Goal: Communication & Community: Answer question/provide support

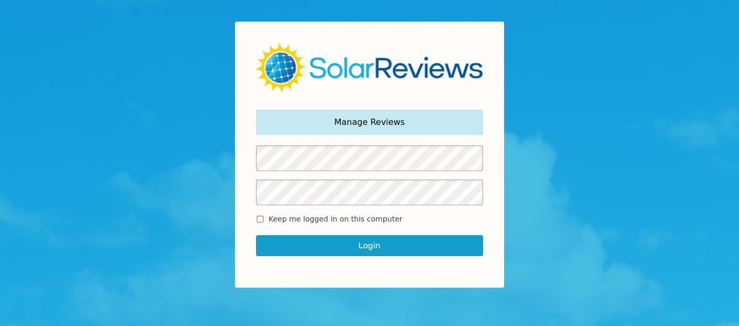
click at [260, 222] on input "Keep me logged in on this computer" at bounding box center [260, 219] width 8 height 7
checkbox input "true"
click at [315, 243] on button "Login" at bounding box center [369, 245] width 227 height 21
click at [376, 248] on button "Login" at bounding box center [369, 245] width 227 height 21
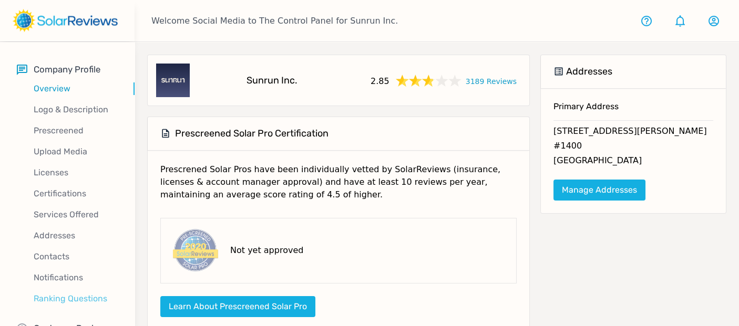
scroll to position [30, 0]
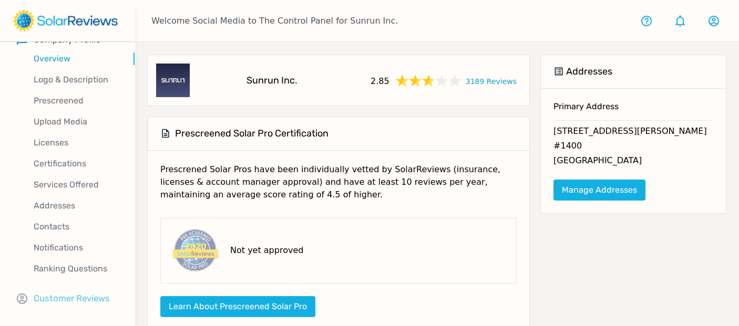
click at [74, 296] on p "Customer Reviews" at bounding box center [72, 298] width 76 height 13
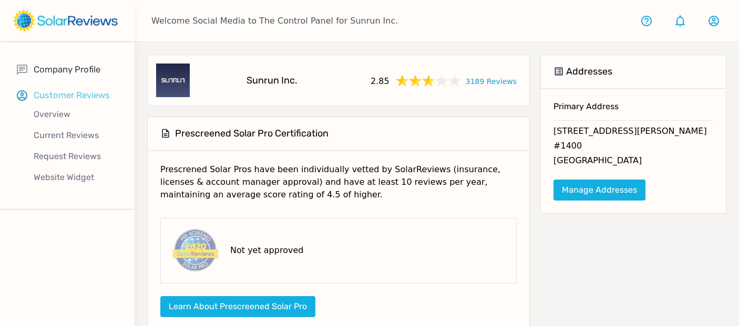
scroll to position [0, 0]
click at [71, 137] on p "Current Reviews" at bounding box center [76, 135] width 118 height 13
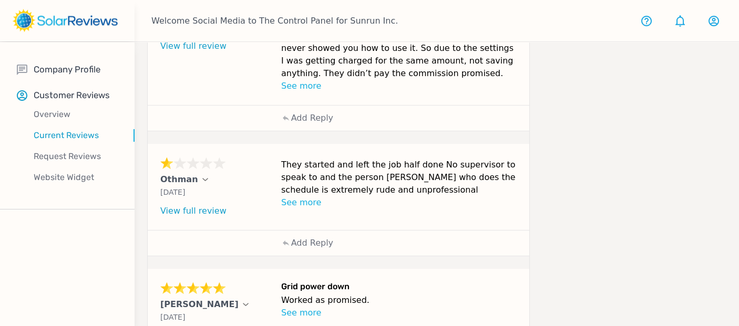
scroll to position [631, 0]
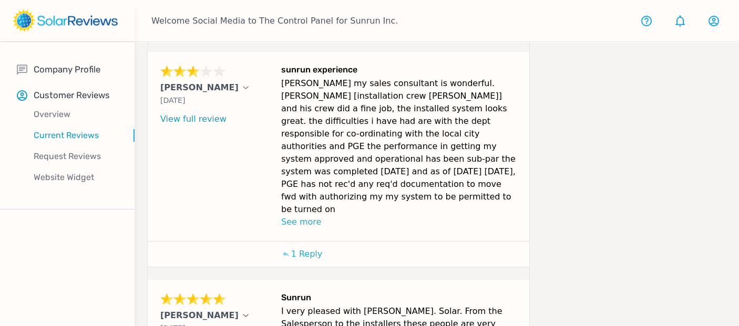
scroll to position [652, 0]
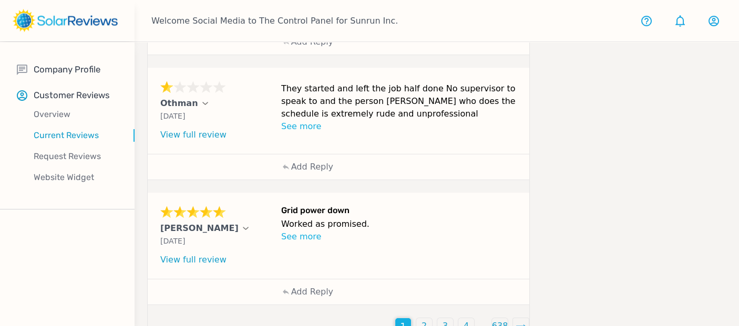
scroll to position [631, 0]
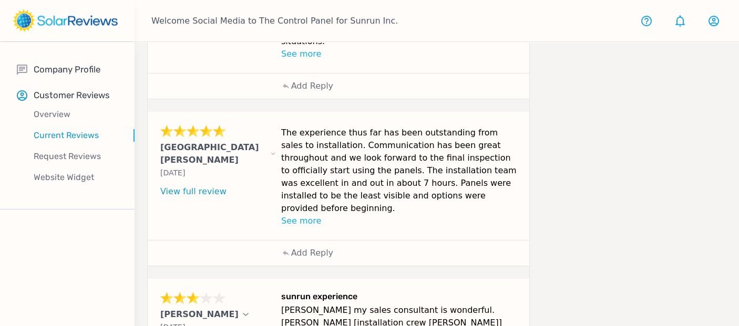
scroll to position [217, 0]
click at [311, 247] on p "Add Reply" at bounding box center [312, 253] width 42 height 13
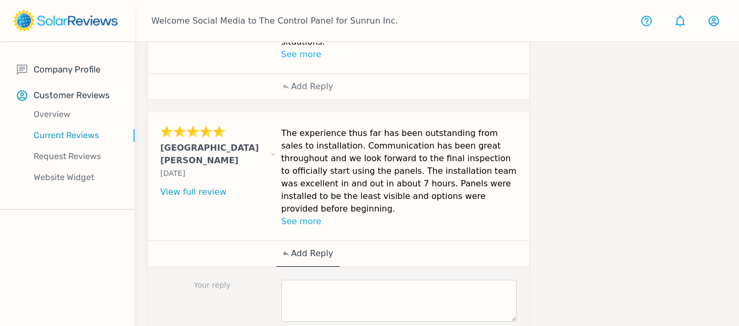
click at [340, 267] on div "Your reply Post reply" at bounding box center [338, 316] width 381 height 99
click at [356, 280] on textarea at bounding box center [398, 301] width 235 height 42
paste textarea "Thank you for sharing your positive experience with us, Kendall! We're delighte…"
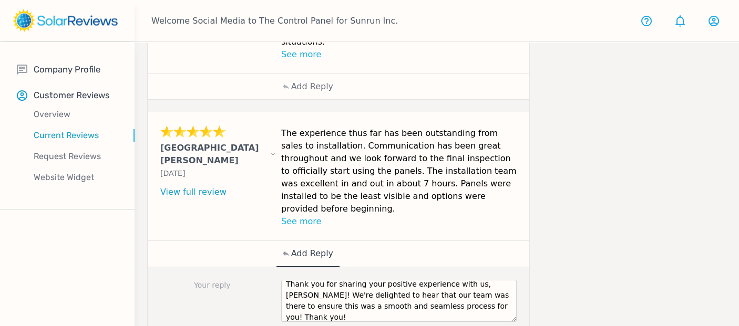
scroll to position [0, 0]
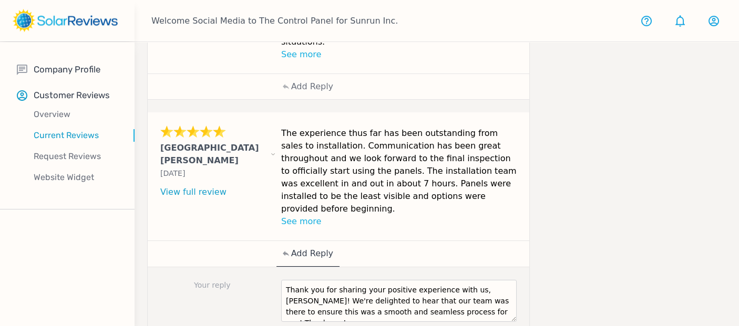
click at [491, 280] on textarea "Thank you for sharing your positive experience with us, Kendall! We're delighte…" at bounding box center [398, 301] width 235 height 42
type textarea "Thank you for sharing your positive experience with us, Rochelle. We're delight…"
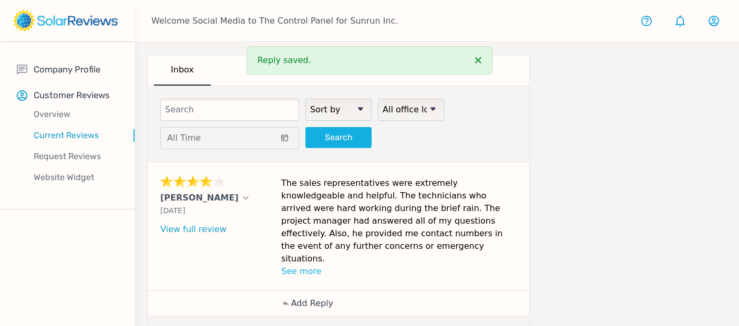
click at [327, 297] on p "Add Reply" at bounding box center [312, 303] width 42 height 13
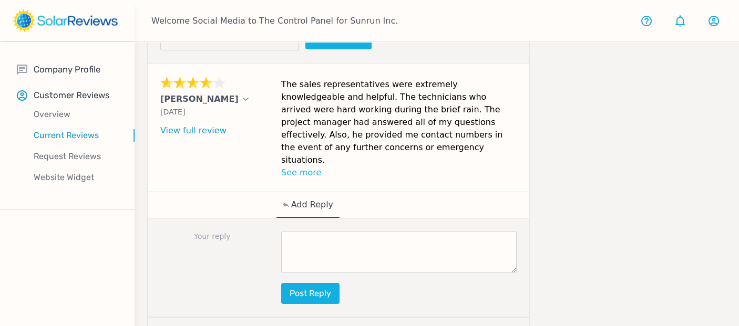
click at [327, 231] on textarea at bounding box center [398, 252] width 235 height 42
paste textarea "[Customer Name], your review brightened our day! Our goal is to provide you wit…"
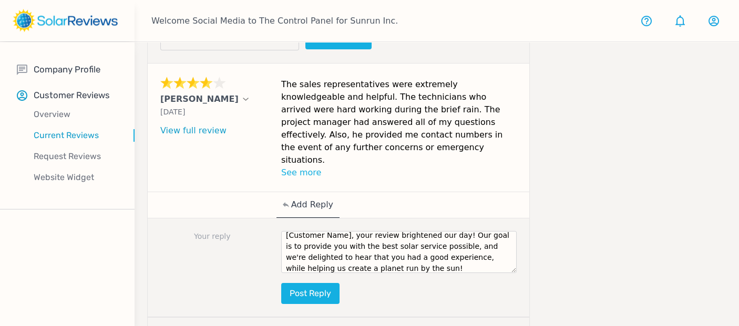
scroll to position [0, 0]
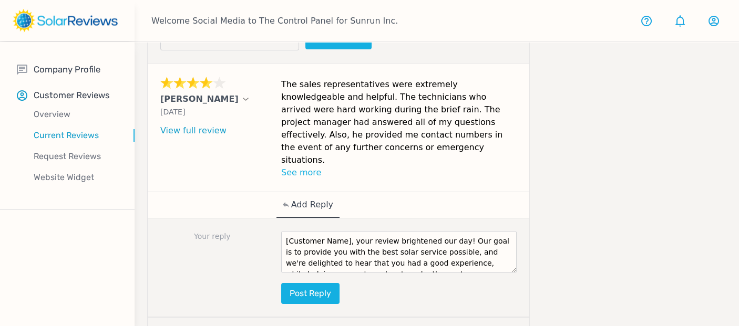
drag, startPoint x: 343, startPoint y: 206, endPoint x: 245, endPoint y: 200, distance: 97.9
click at [245, 219] on div "Your reply [Customer Name], your review brightened our day! Our goal is to prov…" at bounding box center [338, 268] width 381 height 99
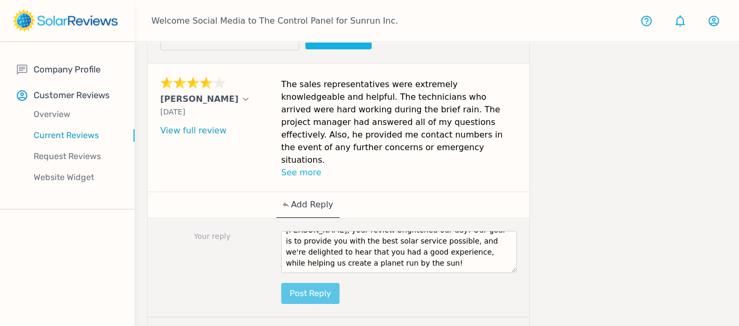
type textarea "Lionel, your review brightened our day! Our goal is to provide you with the bes…"
click at [323, 283] on button "Post reply" at bounding box center [310, 293] width 58 height 21
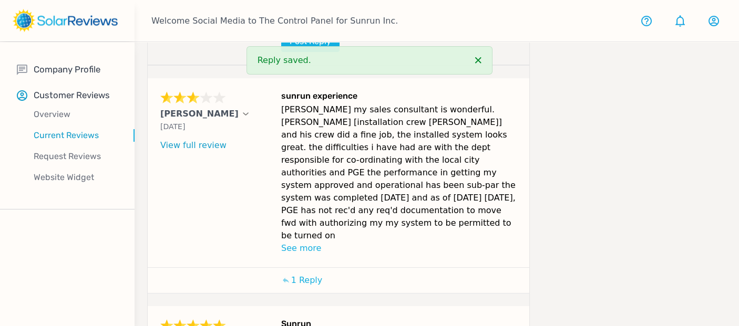
scroll to position [1020, 0]
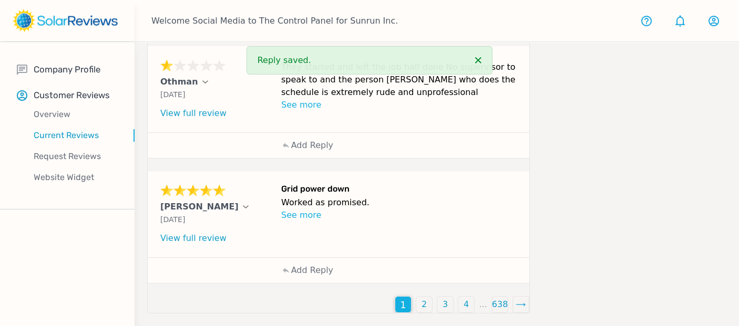
scroll to position [631, 0]
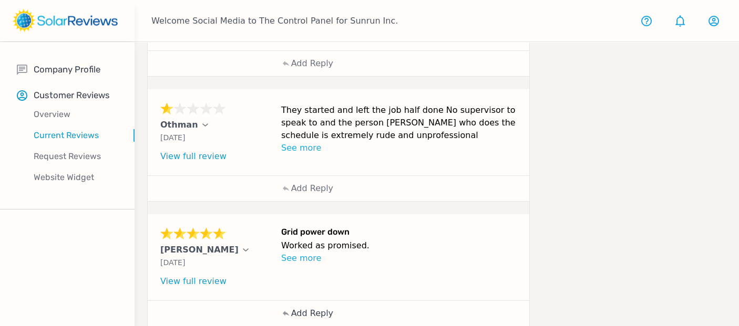
click at [315, 307] on p "Add Reply" at bounding box center [312, 313] width 42 height 13
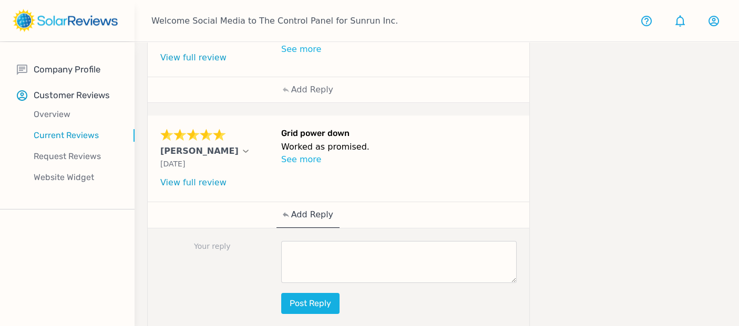
click at [331, 241] on textarea at bounding box center [398, 262] width 235 height 42
paste textarea "Thanks so much for sharing, Judy! We're so glad to hear that you're loving your…"
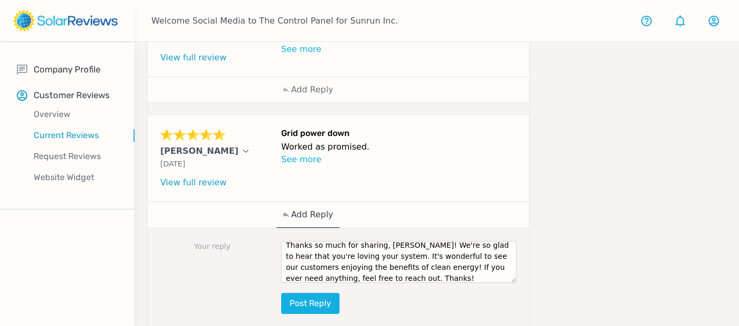
scroll to position [0, 0]
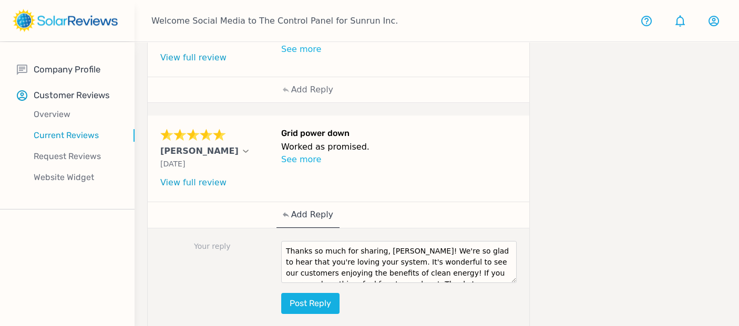
click at [393, 241] on textarea "Thanks so much for sharing, Judy! We're so glad to hear that you're loving your…" at bounding box center [398, 262] width 235 height 42
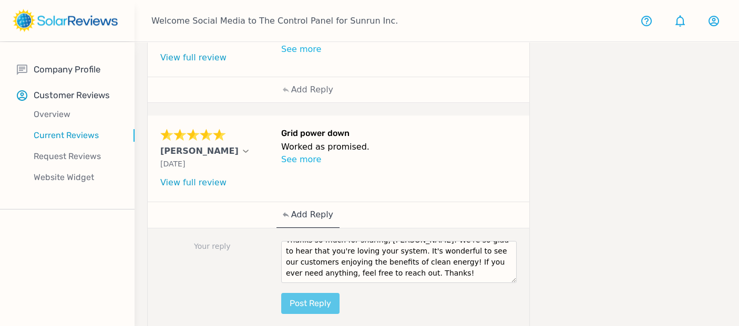
type textarea "Thanks so much for sharing, Trent! We're so glad to hear that you're loving you…"
click at [321, 293] on button "Post reply" at bounding box center [310, 303] width 58 height 21
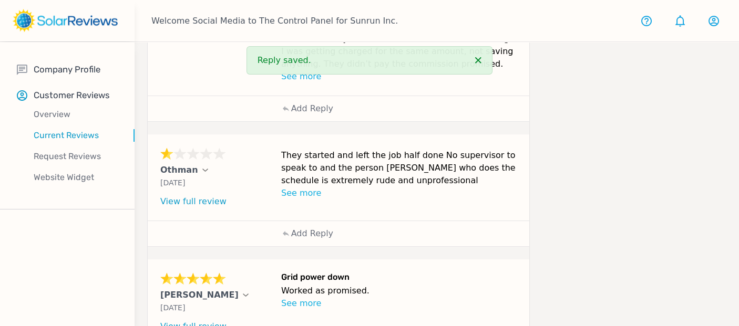
scroll to position [579, 0]
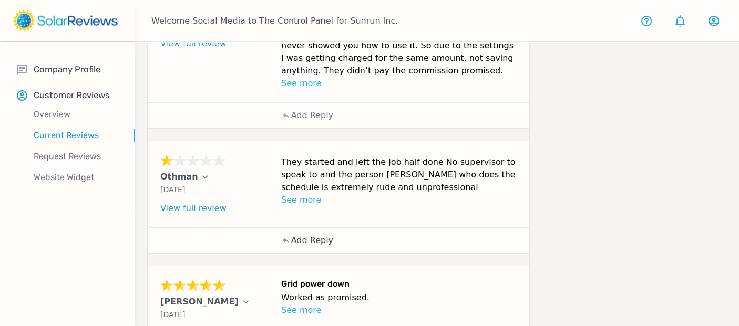
click at [319, 234] on p "Add Reply" at bounding box center [312, 240] width 42 height 13
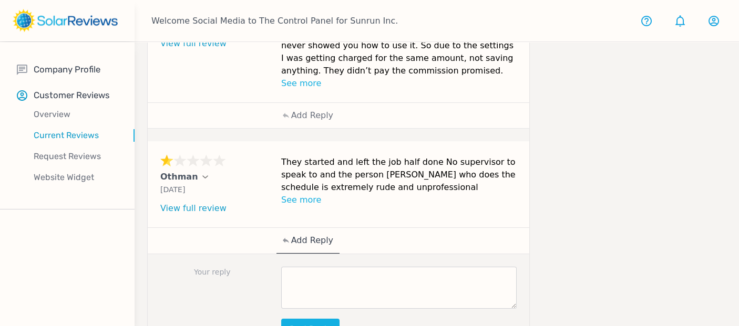
click at [348, 267] on textarea at bounding box center [398, 288] width 235 height 42
click at [339, 267] on textarea at bounding box center [398, 288] width 235 height 42
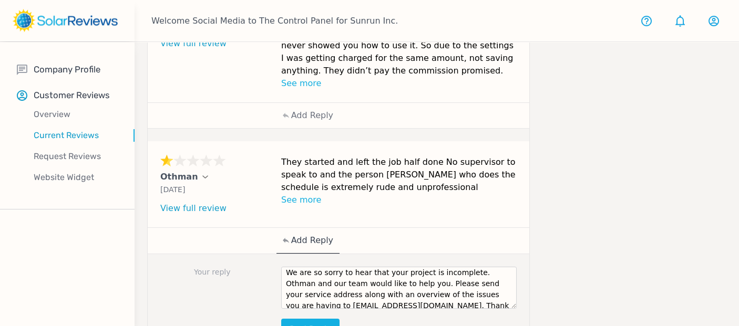
scroll to position [0, 0]
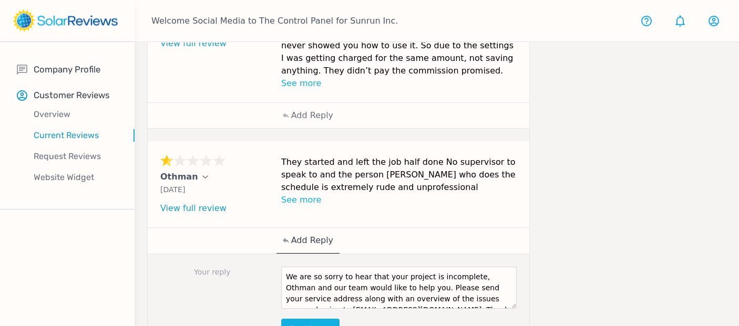
click at [493, 267] on textarea "We are so sorry to hear that your project is incomplete, Othman and our team wo…" at bounding box center [398, 288] width 235 height 42
type textarea "We are so sorry to hear that your project is incomplete, Othman, and our team w…"
click at [314, 319] on button "Post reply" at bounding box center [310, 329] width 58 height 21
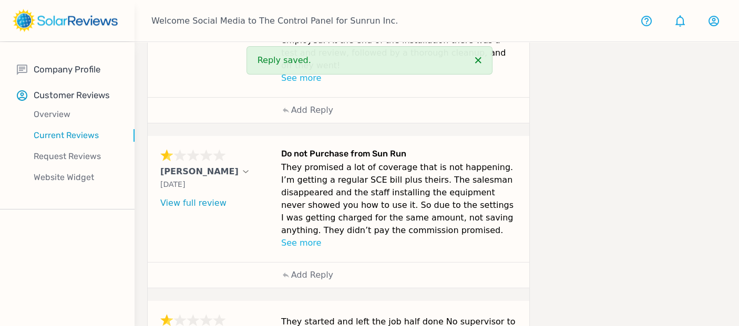
scroll to position [419, 0]
click at [314, 269] on p "Add Reply" at bounding box center [312, 275] width 42 height 13
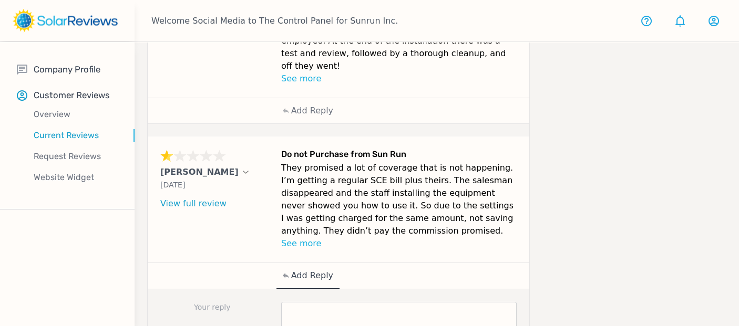
click at [344, 302] on textarea at bounding box center [398, 323] width 235 height 42
click at [318, 302] on textarea at bounding box center [398, 323] width 235 height 42
paste textarea "Hello, Luis, thank you for reaching out to us. Your initiative to get in touch …"
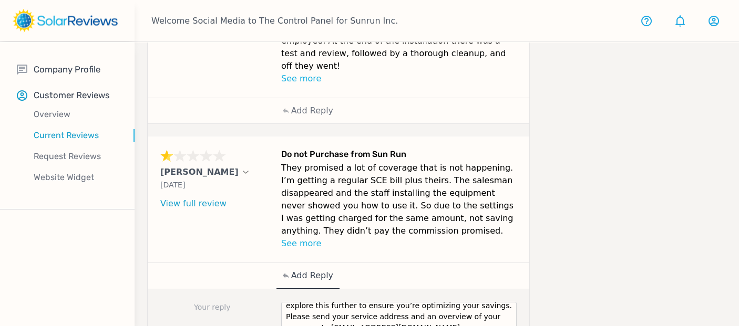
scroll to position [0, 0]
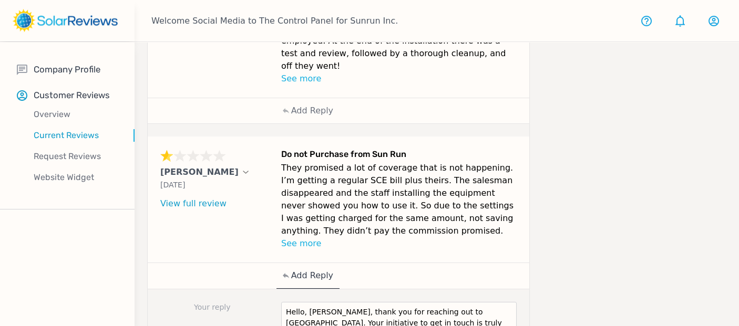
click at [319, 302] on textarea "Hello, Luis, thank you for reaching out to us. Your initiative to get in touch …" at bounding box center [398, 323] width 235 height 42
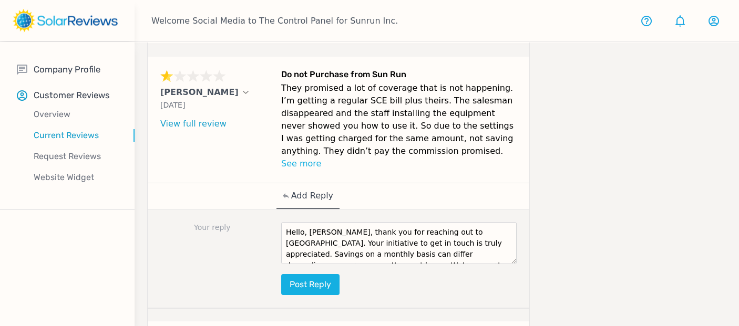
scroll to position [503, 0]
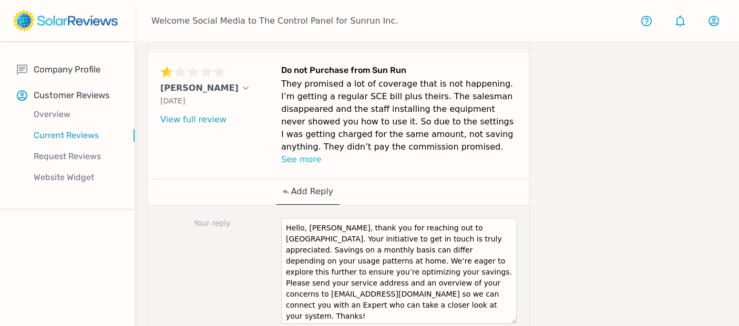
drag, startPoint x: 509, startPoint y: 215, endPoint x: 513, endPoint y: 279, distance: 64.3
click at [513, 279] on textarea "Hello, Kathie, thank you for reaching out to us. Your initiative to get in touc…" at bounding box center [398, 271] width 235 height 106
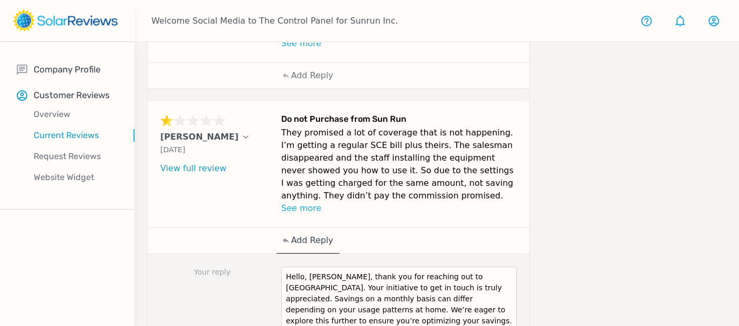
scroll to position [513, 0]
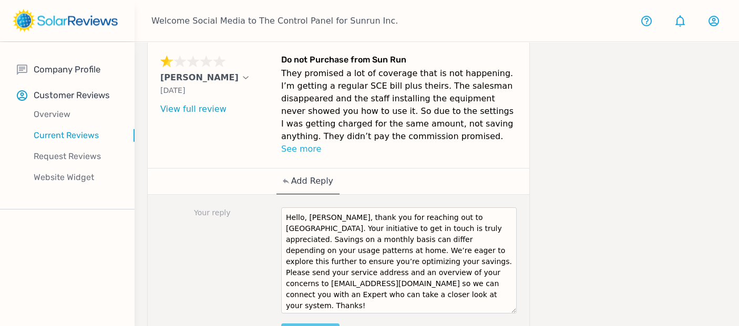
type textarea "Hello, Kathie, thank you for reaching out to us. Your initiative to get in touc…"
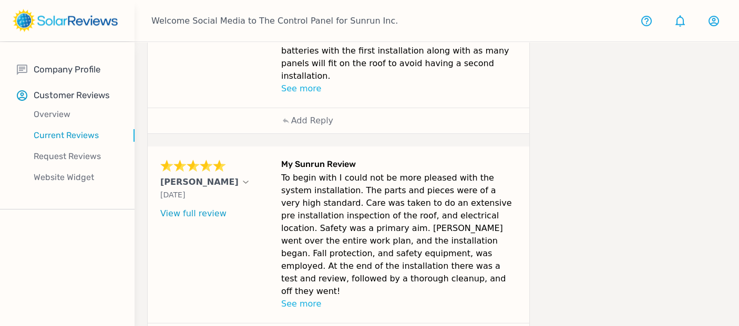
scroll to position [194, 0]
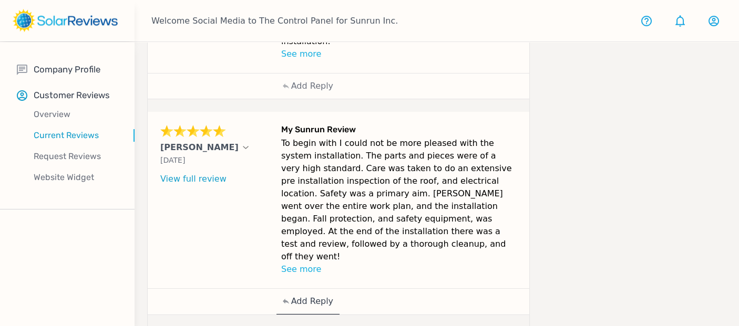
scroll to position [268, 0]
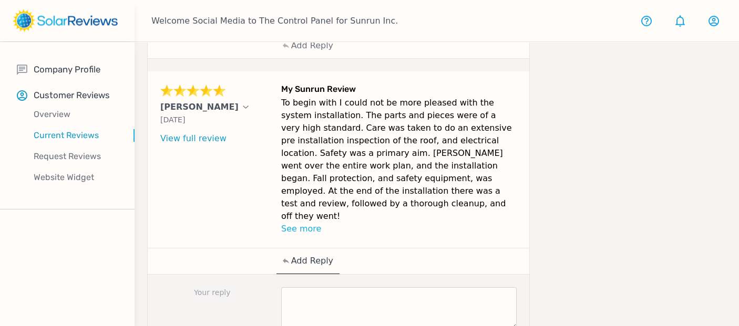
click at [380, 287] on textarea at bounding box center [398, 308] width 235 height 42
click at [339, 287] on textarea at bounding box center [398, 308] width 235 height 42
paste textarea "We're delighted to hear that your representative, Joseph, made such a meaningfu…"
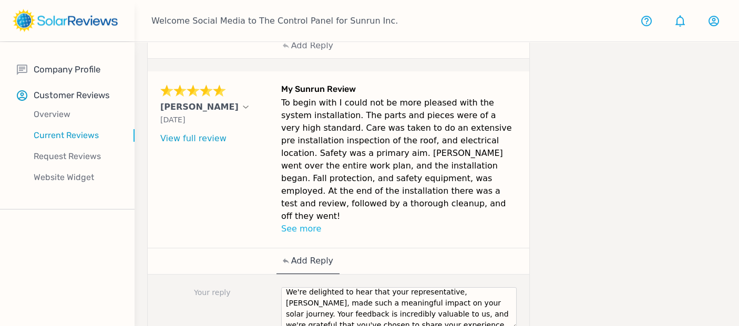
scroll to position [0, 0]
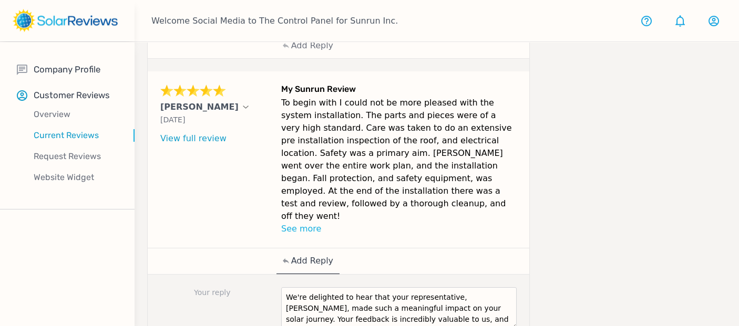
click at [467, 287] on textarea "We're delighted to hear that your representative, Joseph, made such a meaningfu…" at bounding box center [398, 308] width 235 height 42
type textarea "We're delighted to hear that your representative, Antonio, made such a meaningf…"
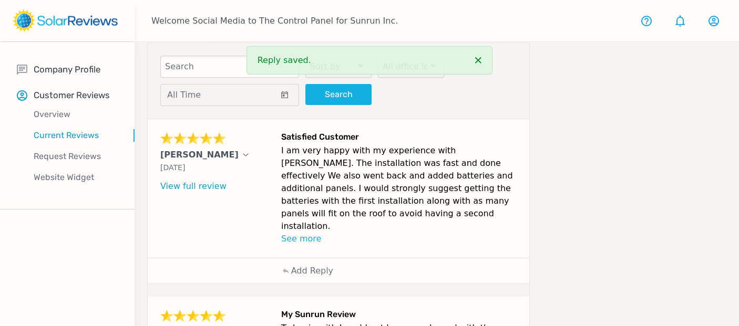
scroll to position [37, 0]
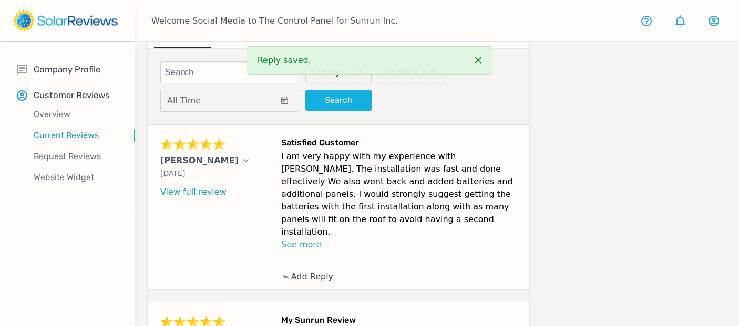
click at [308, 271] on p "Add Reply" at bounding box center [312, 277] width 42 height 13
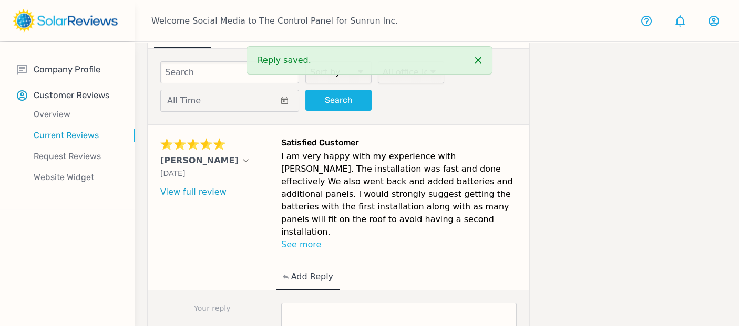
click at [365, 303] on textarea at bounding box center [398, 324] width 235 height 42
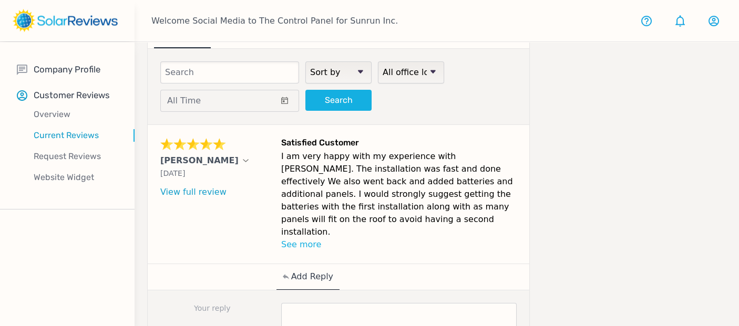
paste textarea "We're thrilled you had a good experience, [Customer Name]! We really appreciate…"
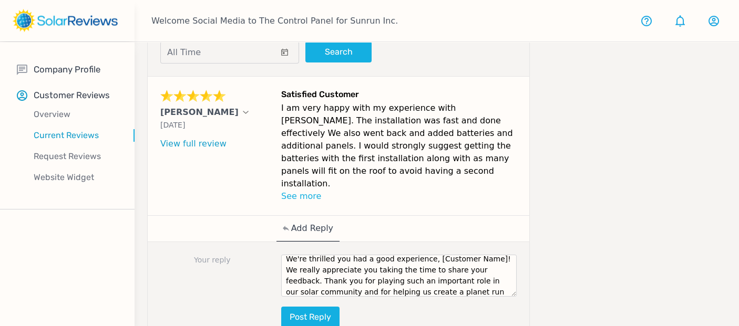
scroll to position [0, 0]
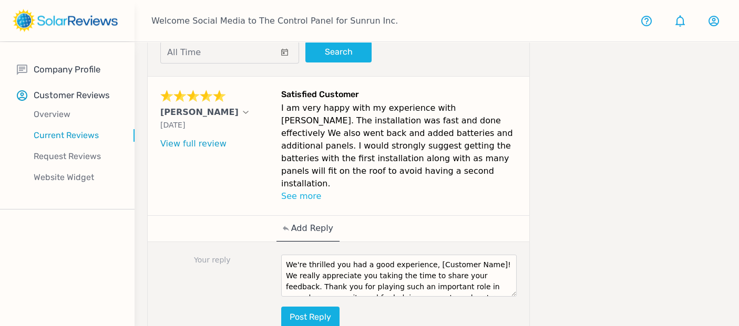
drag, startPoint x: 480, startPoint y: 243, endPoint x: 423, endPoint y: 250, distance: 57.6
click at [423, 255] on textarea "We're thrilled you had a good experience, [Customer Name]! We really appreciate…" at bounding box center [398, 276] width 235 height 42
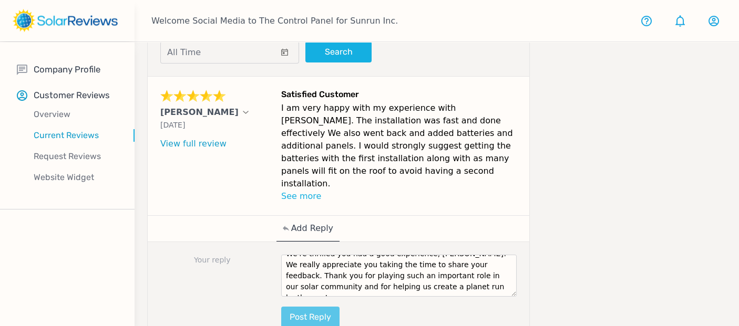
type textarea "We're thrilled you had a good experience, Melissa! We really appreciate you tak…"
click at [330, 307] on button "Post reply" at bounding box center [310, 317] width 58 height 21
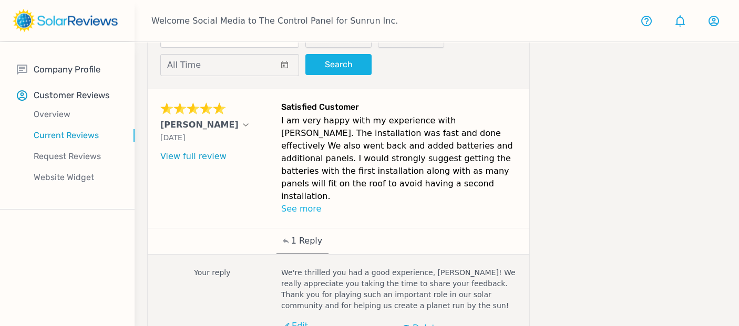
scroll to position [60, 0]
